Goal: Task Accomplishment & Management: Complete application form

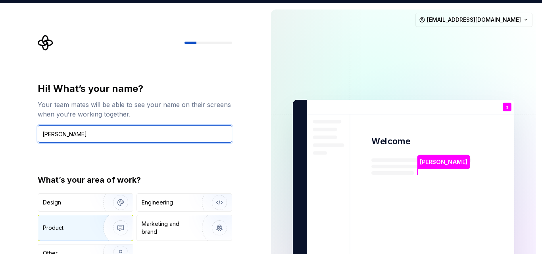
type input "[PERSON_NAME]"
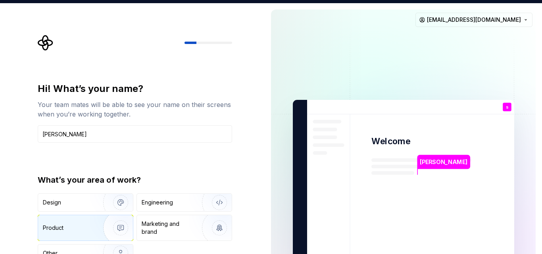
click at [83, 239] on div "Product" at bounding box center [85, 228] width 95 height 25
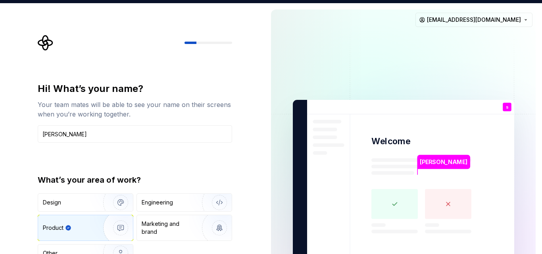
click at [391, 196] on rect at bounding box center [395, 204] width 46 height 30
drag, startPoint x: 542, startPoint y: 63, endPoint x: 523, endPoint y: -6, distance: 71.3
click at [523, 0] on html "Hi! What’s your name? Your team mates will be able to see your name on their sc…" at bounding box center [271, 127] width 542 height 254
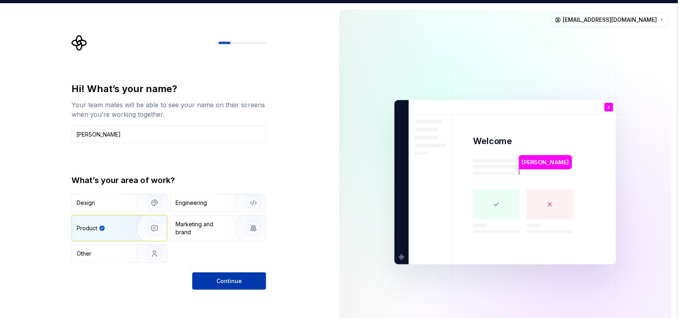
drag, startPoint x: 523, startPoint y: -6, endPoint x: 229, endPoint y: 282, distance: 411.3
click at [229, 254] on span "Continue" at bounding box center [228, 281] width 25 height 8
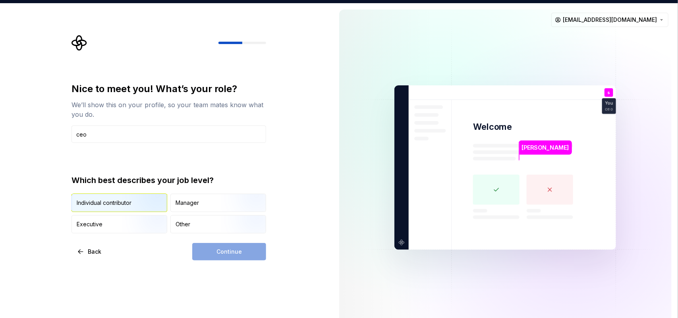
type input "ceo"
click at [123, 209] on img "button" at bounding box center [147, 212] width 51 height 53
click at [208, 249] on button "Continue" at bounding box center [229, 251] width 74 height 17
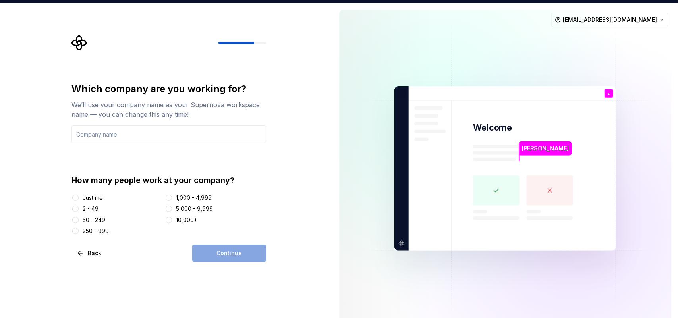
click at [85, 200] on div "Just me" at bounding box center [93, 198] width 20 height 8
click at [79, 200] on button "Just me" at bounding box center [75, 198] width 6 height 6
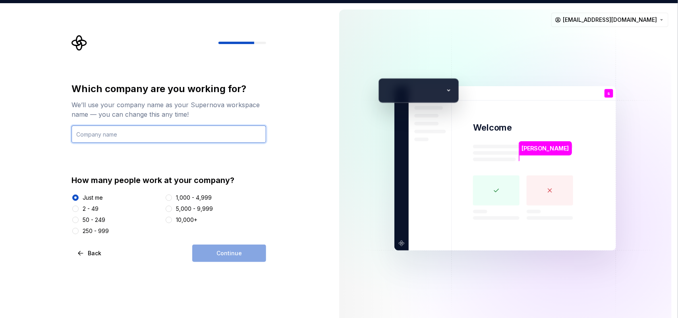
click at [147, 136] on input "text" at bounding box center [168, 133] width 195 height 17
type input "Ayurease Healthcare Private Limited"
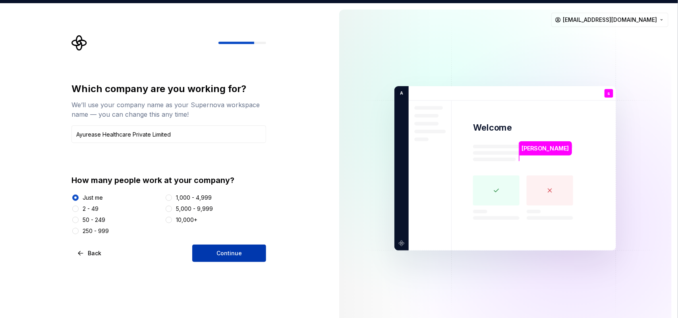
click at [225, 254] on button "Continue" at bounding box center [229, 253] width 74 height 17
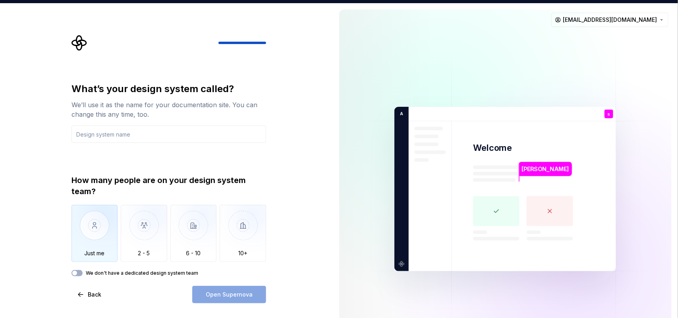
click at [100, 233] on img "button" at bounding box center [94, 231] width 46 height 53
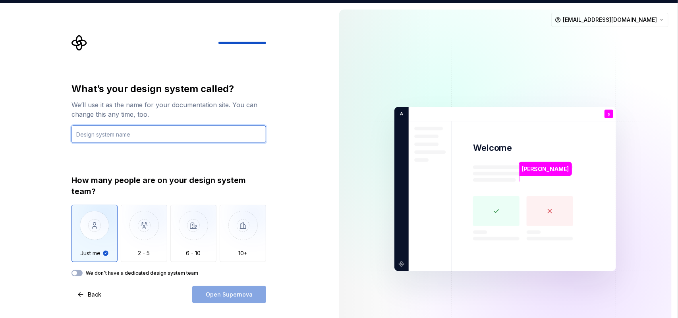
click at [225, 126] on input "text" at bounding box center [168, 133] width 195 height 17
type input "ayureze"
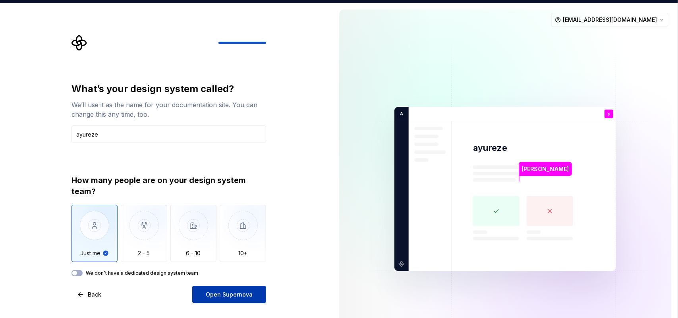
click at [205, 254] on button "Open Supernova" at bounding box center [229, 294] width 74 height 17
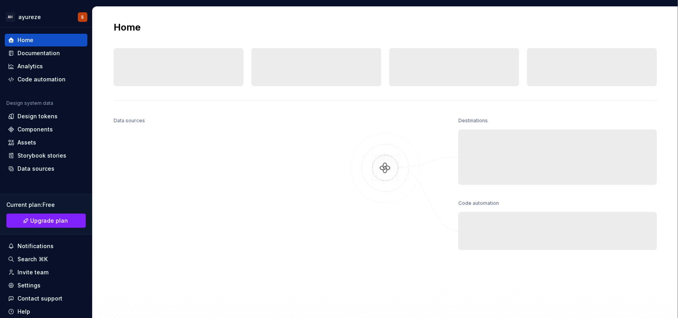
scroll to position [3, 0]
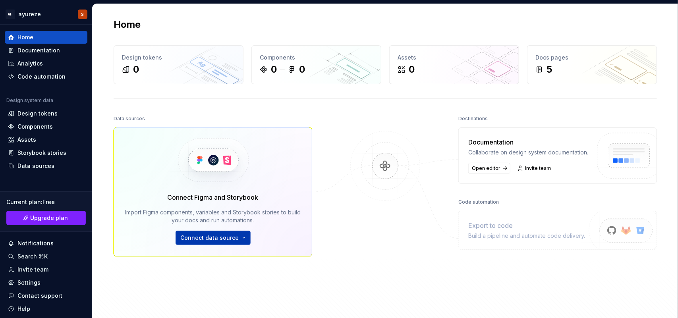
click at [224, 240] on html "AH ayureze S Home Documentation Analytics Code automation Design system data De…" at bounding box center [339, 156] width 678 height 318
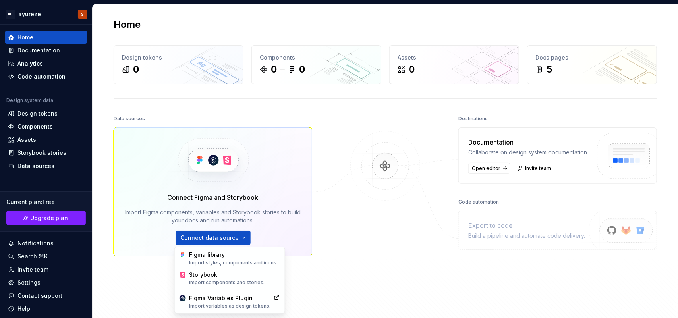
click at [393, 185] on html "AH ayureze S Home Documentation Analytics Code automation Design system data De…" at bounding box center [339, 156] width 678 height 318
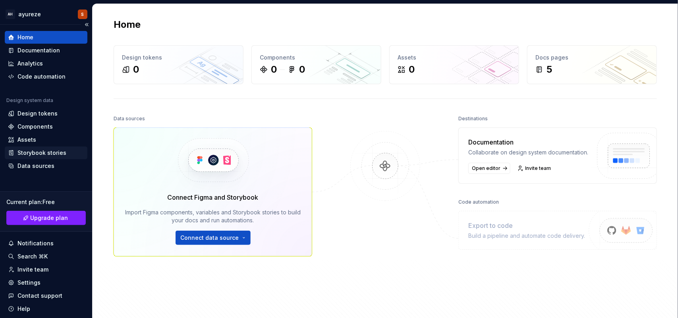
scroll to position [0, 0]
click at [40, 135] on div "Assets" at bounding box center [46, 139] width 76 height 8
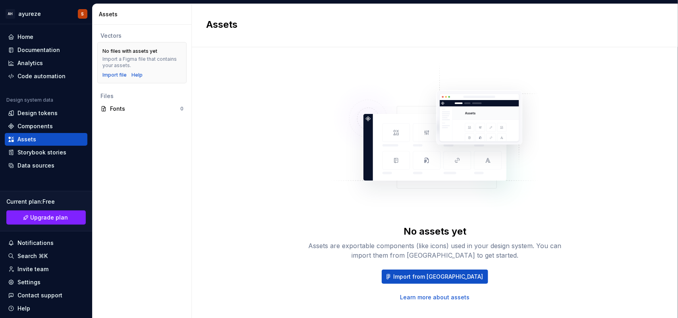
scroll to position [13, 0]
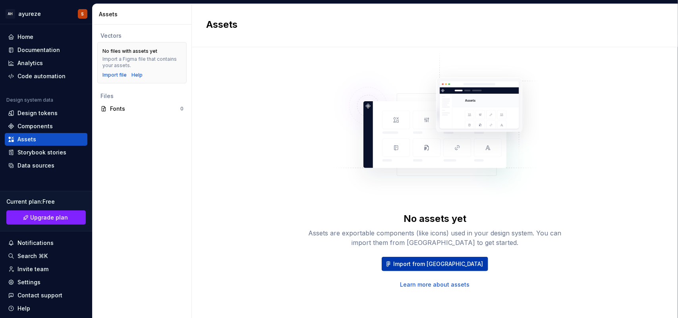
click at [416, 254] on button "Import from Figma" at bounding box center [435, 264] width 106 height 14
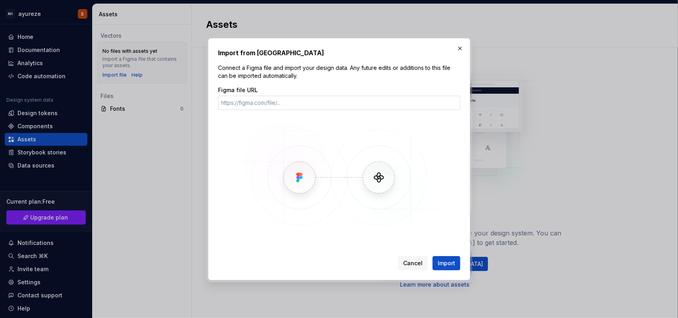
click at [273, 98] on input "Figma file URL" at bounding box center [339, 103] width 242 height 14
type input "import os import time from fastapi import FastAPI, Request from pydantic import…"
click at [408, 254] on button "Cancel" at bounding box center [413, 263] width 30 height 14
